Goal: Entertainment & Leisure: Consume media (video, audio)

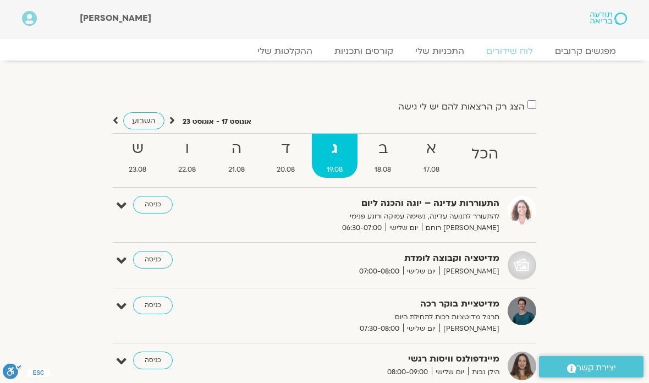
click at [286, 47] on link "ההקלטות שלי" at bounding box center [284, 51] width 77 height 11
click at [288, 49] on link "ההקלטות שלי" at bounding box center [284, 51] width 77 height 11
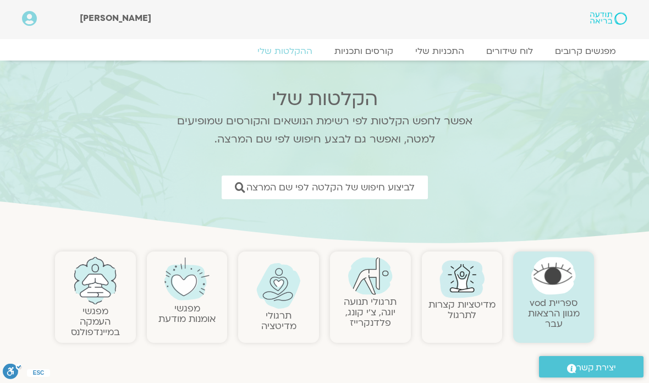
click at [450, 56] on link "התכניות שלי" at bounding box center [439, 51] width 71 height 11
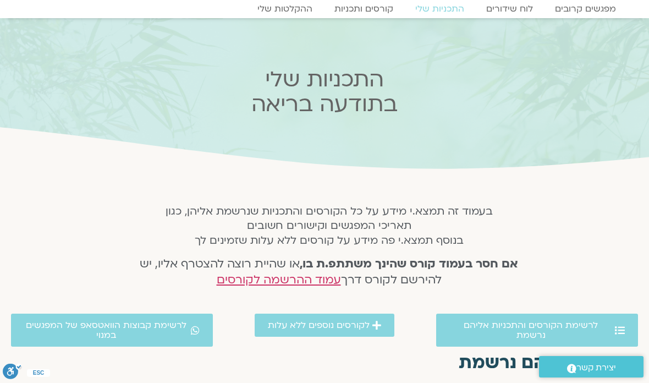
scroll to position [42, 0]
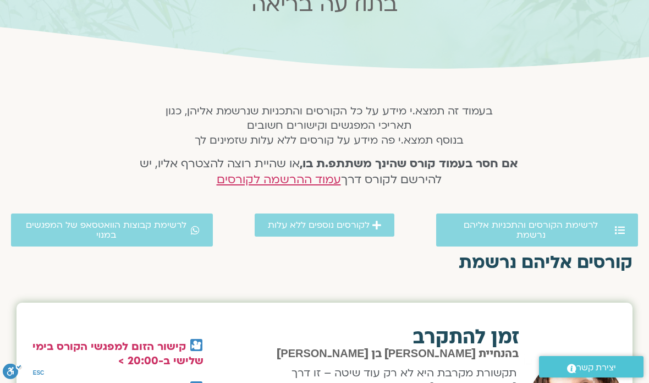
click at [165, 225] on span "לרשימת קבוצות הוואטסאפ של המפגשים במנוי" at bounding box center [106, 230] width 164 height 20
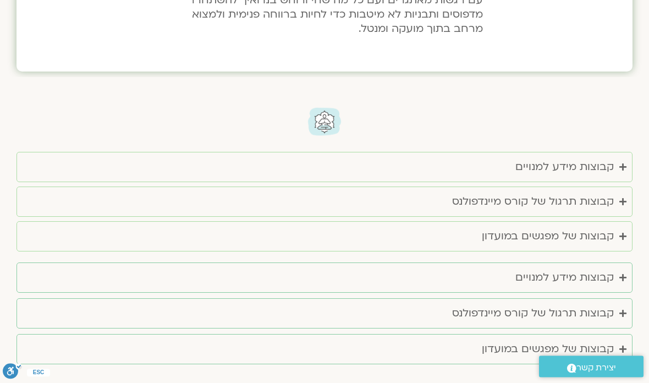
scroll to position [3430, 0]
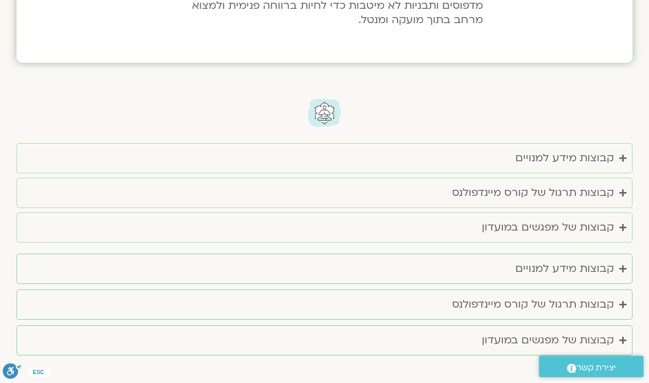
click at [576, 332] on div "קבוצות של מפגשים במועדון" at bounding box center [548, 341] width 132 height 18
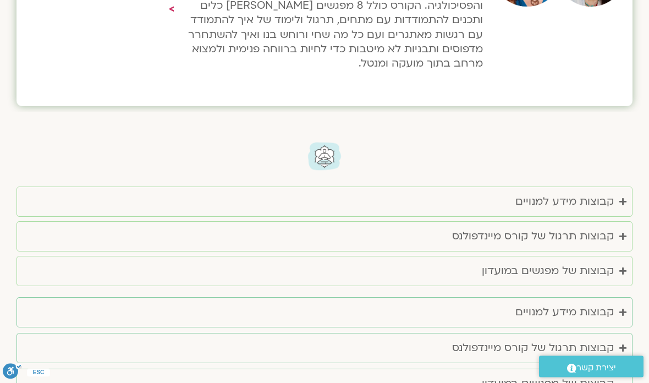
scroll to position [3394, 0]
click at [601, 302] on div "קבוצות מידע למנויים" at bounding box center [564, 311] width 98 height 18
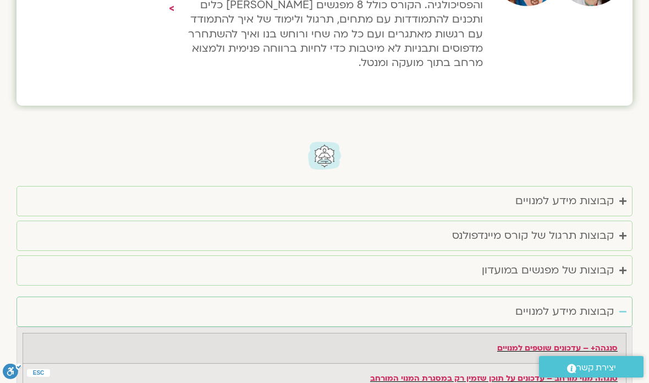
click at [598, 261] on div "קבוצות של מפגשים במועדון" at bounding box center [548, 270] width 132 height 18
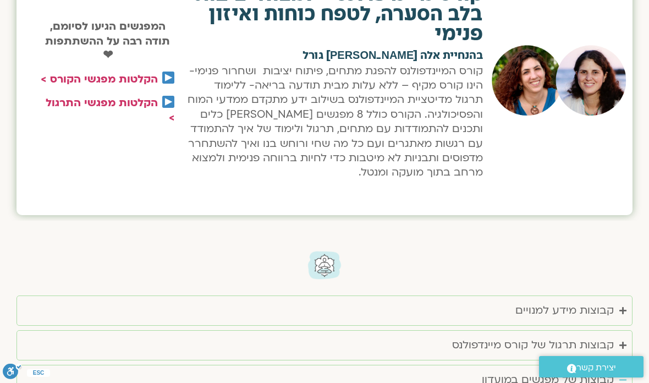
scroll to position [3284, 0]
click at [593, 302] on div "קבוצות מידע למנויים" at bounding box center [564, 311] width 98 height 18
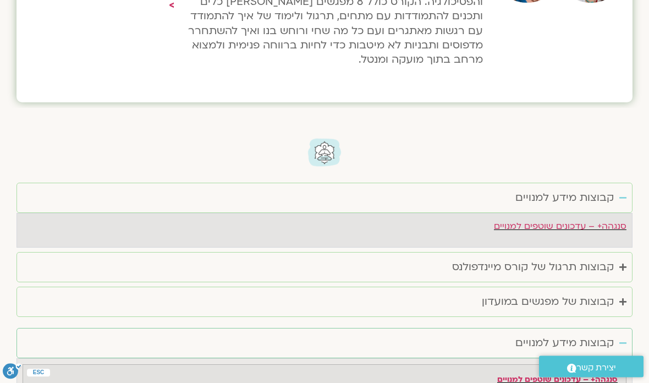
scroll to position [3398, 0]
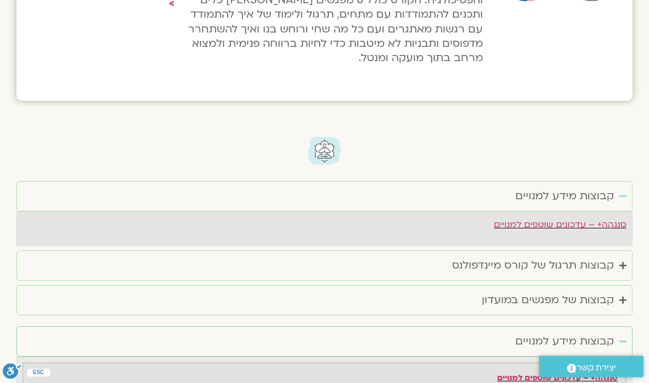
click at [583, 257] on div "קבוצות תרגול של קורס מיינדפולנס" at bounding box center [533, 266] width 162 height 18
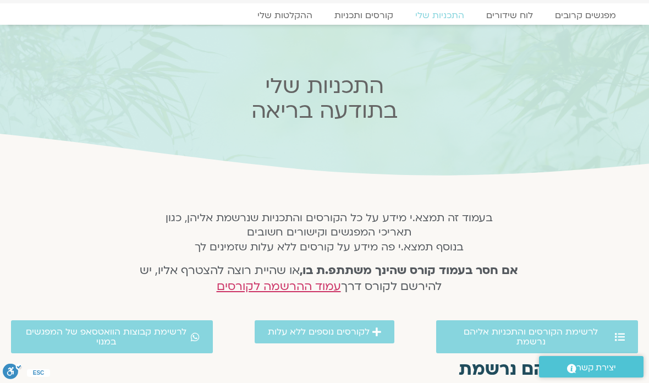
scroll to position [0, 0]
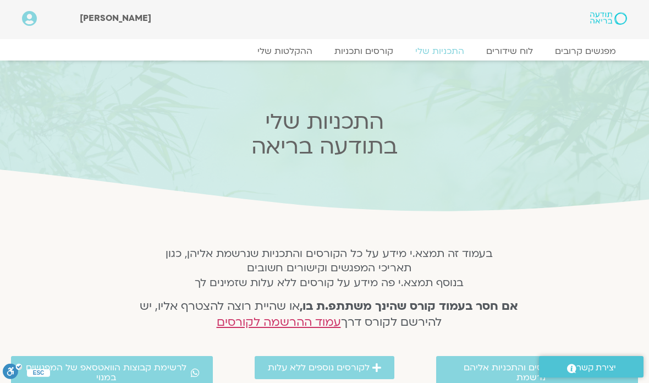
click at [287, 51] on link "ההקלטות שלי" at bounding box center [284, 51] width 77 height 11
click at [294, 53] on link "ההקלטות שלי" at bounding box center [284, 51] width 77 height 11
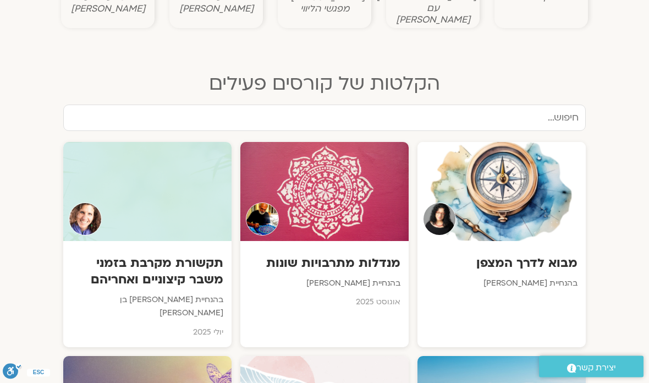
scroll to position [511, 0]
click at [360, 243] on div "מנדלות מתרבויות שונות בהנחיית איתן קדמי אוגוסט 2025" at bounding box center [324, 279] width 168 height 76
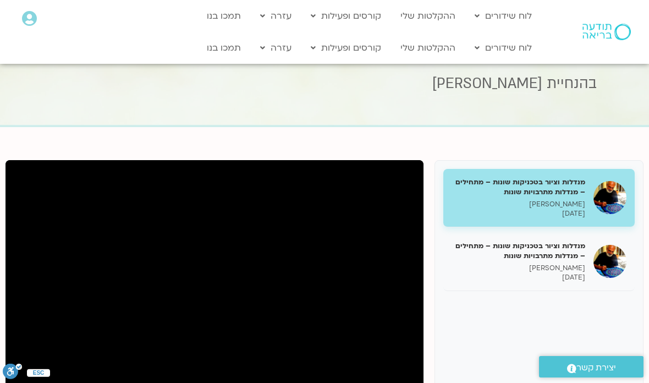
scroll to position [17, 0]
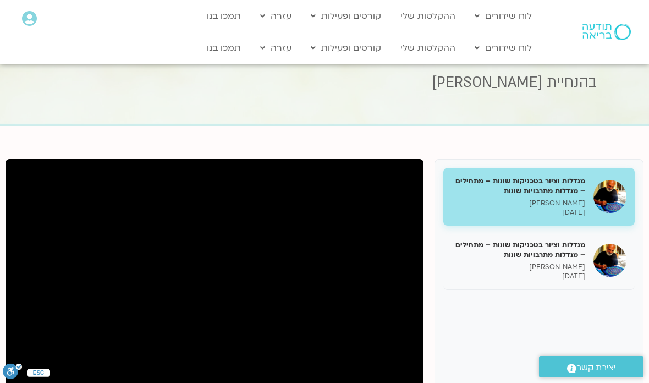
click at [560, 253] on h5 "מנדלות וציור בטכניקות שונות – מתחילים – מנדלות מתרבויות שונות" at bounding box center [519, 250] width 134 height 20
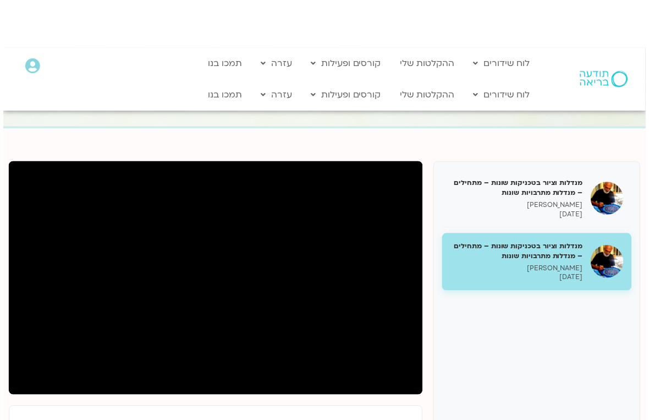
scroll to position [13, 0]
